Goal: Transaction & Acquisition: Purchase product/service

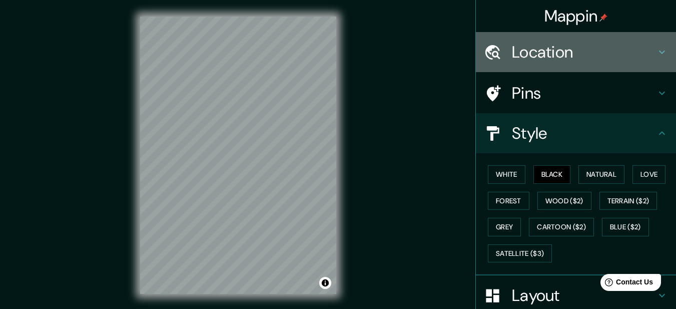
click at [558, 53] on h4 "Location" at bounding box center [584, 52] width 144 height 20
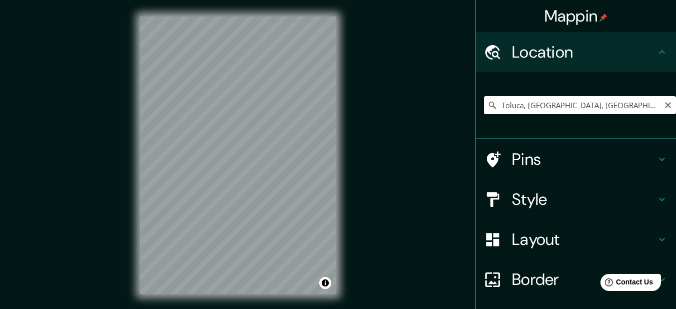
click at [613, 102] on input "Toluca, [GEOGRAPHIC_DATA], [GEOGRAPHIC_DATA]" at bounding box center [580, 105] width 192 height 18
click at [551, 103] on input "Toluca, Estado de México, México" at bounding box center [580, 105] width 192 height 18
paste input "19°15'20.5"N 99°38'27.5"W"
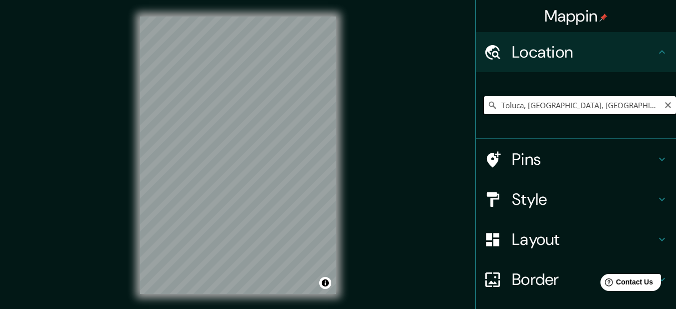
click at [524, 111] on input "Toluca, Estado de México, México" at bounding box center [580, 105] width 192 height 18
click at [511, 104] on input "Toluca, Estado de México, México" at bounding box center [580, 105] width 192 height 18
drag, startPoint x: 579, startPoint y: 104, endPoint x: 535, endPoint y: 106, distance: 44.1
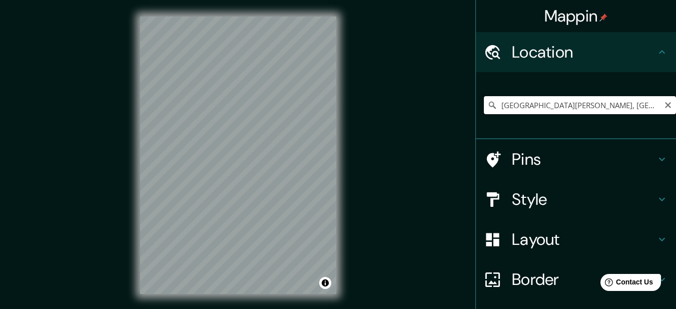
click at [535, 106] on input "San Felipe, 14260 Ciudad de México, México" at bounding box center [580, 105] width 192 height 18
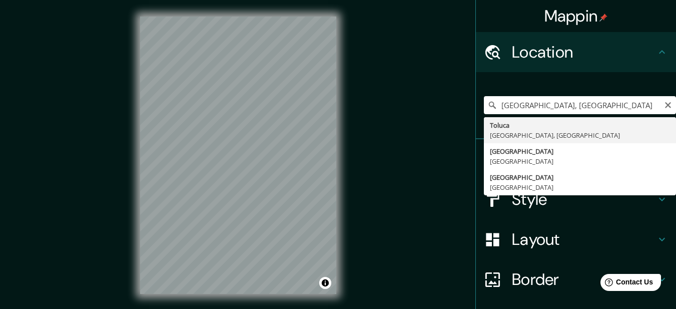
type input "Toluca, Estado de México, México"
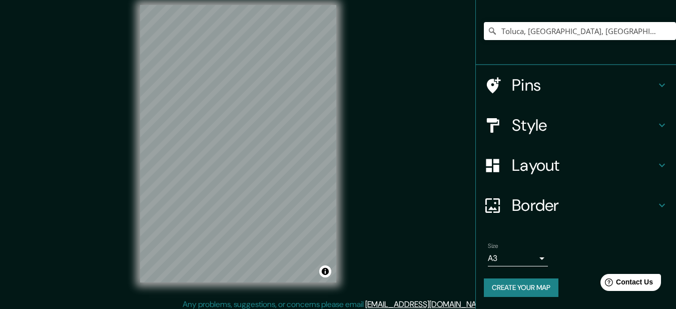
scroll to position [25, 0]
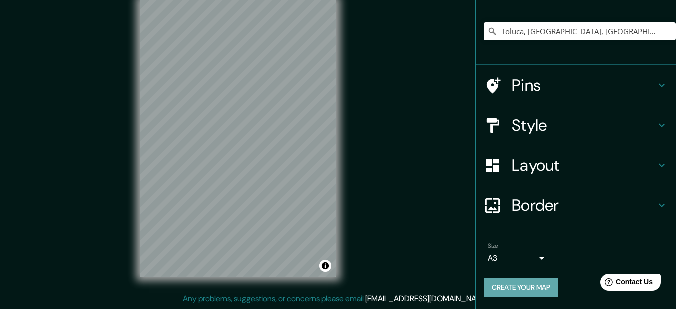
click at [525, 285] on button "Create your map" at bounding box center [521, 287] width 75 height 19
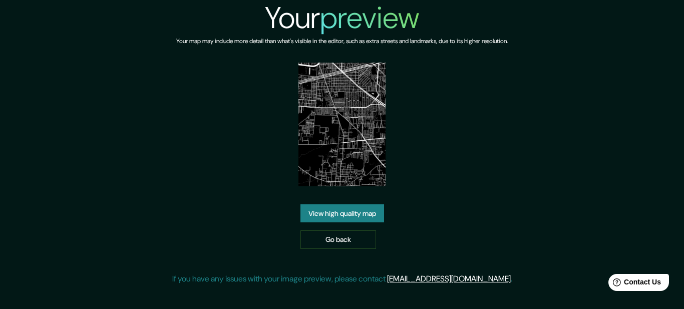
click at [358, 212] on link "View high quality map" at bounding box center [342, 213] width 84 height 19
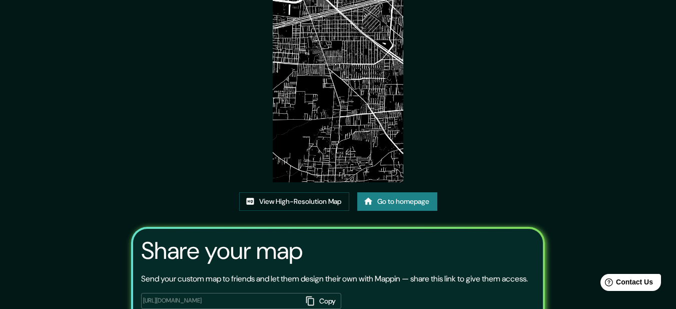
scroll to position [127, 0]
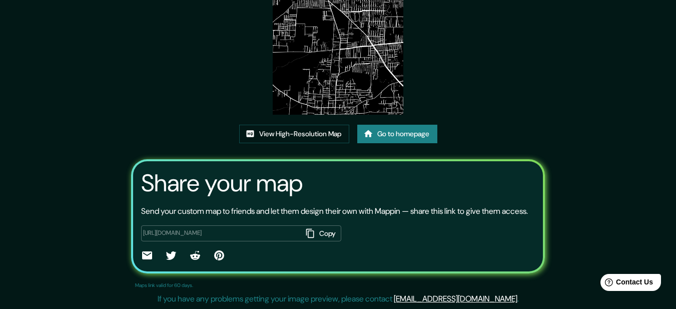
click at [307, 233] on icon "button" at bounding box center [310, 233] width 10 height 10
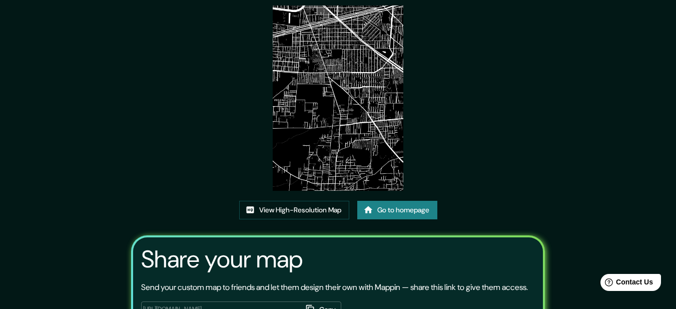
scroll to position [27, 0]
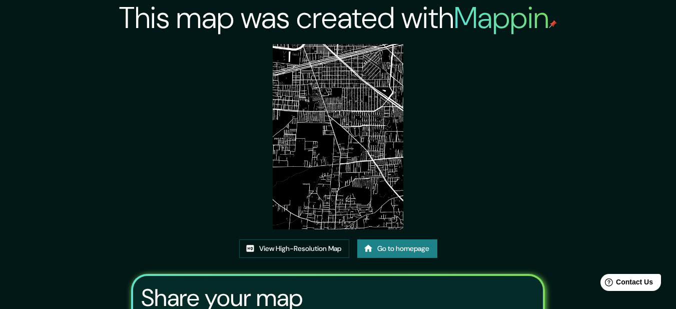
click at [345, 138] on img at bounding box center [338, 136] width 131 height 185
